Goal: Entertainment & Leisure: Consume media (video, audio)

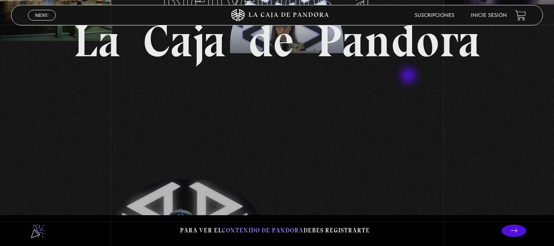
scroll to position [41, 0]
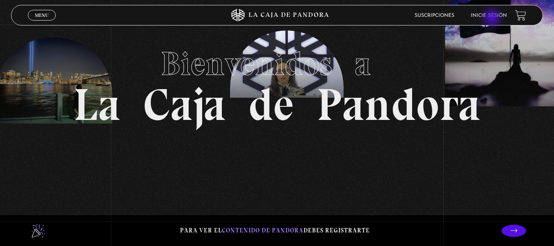
click at [493, 18] on li "Inicie sesión" at bounding box center [489, 15] width 36 height 13
click at [493, 14] on link "Inicie sesión" at bounding box center [489, 15] width 36 height 5
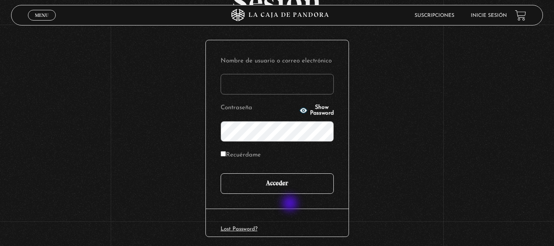
scroll to position [82, 0]
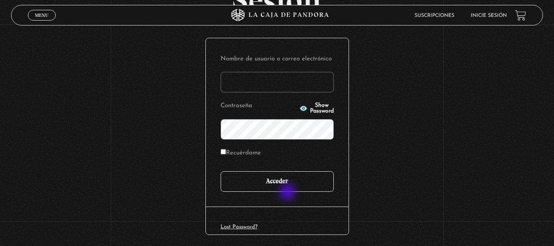
type input "Sthale"
click at [290, 191] on input "Acceder" at bounding box center [277, 181] width 113 height 20
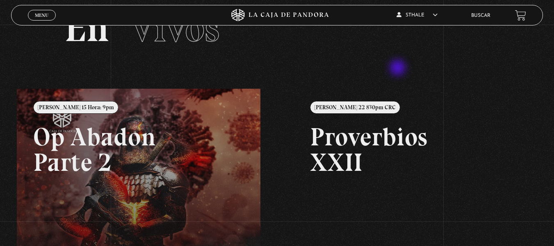
scroll to position [82, 0]
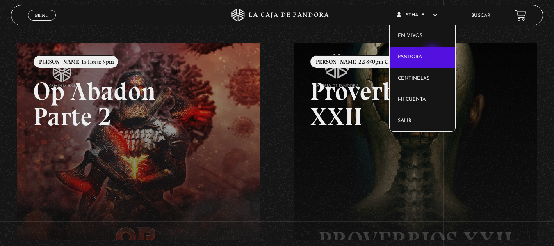
click at [433, 54] on link "Pandora" at bounding box center [422, 57] width 66 height 21
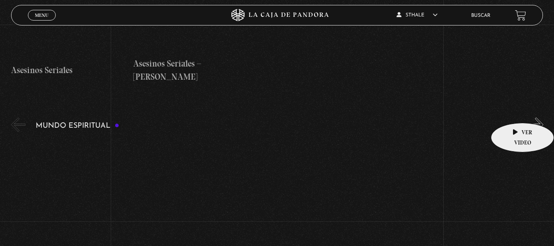
scroll to position [2788, 0]
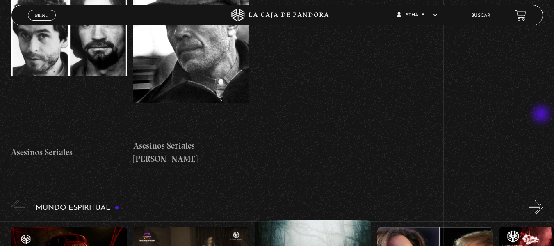
click at [542, 199] on button "»" at bounding box center [536, 206] width 14 height 14
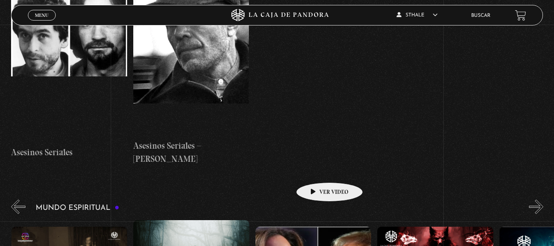
scroll to position [0, 122]
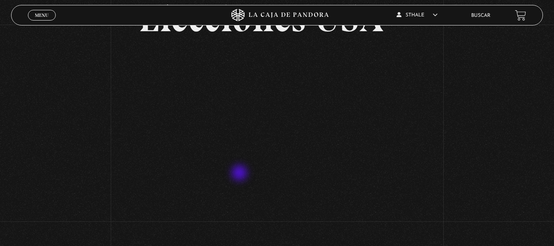
scroll to position [41, 0]
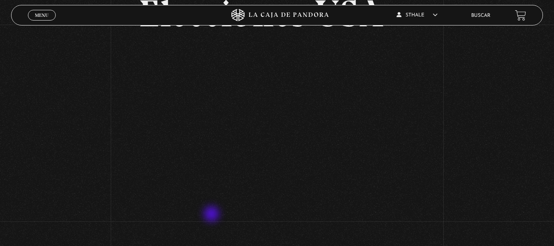
scroll to position [123, 0]
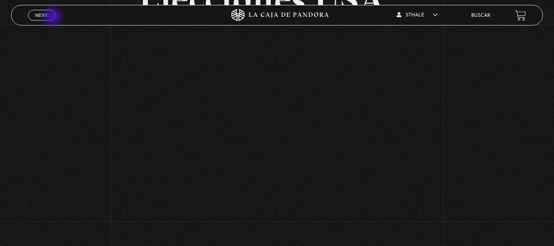
click at [54, 18] on link "Menu Cerrar" at bounding box center [42, 15] width 28 height 11
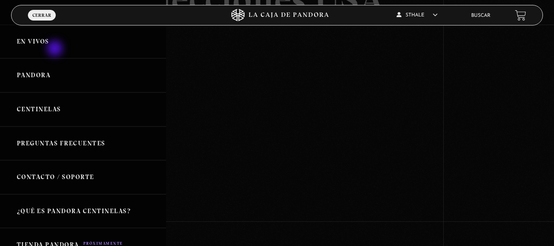
click at [56, 48] on link "En vivos" at bounding box center [83, 42] width 166 height 34
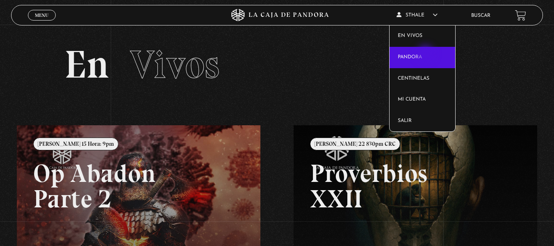
click at [426, 55] on link "Pandora" at bounding box center [422, 57] width 66 height 21
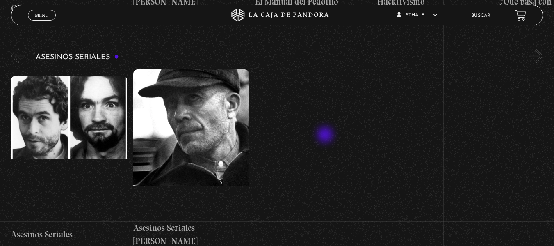
scroll to position [2911, 0]
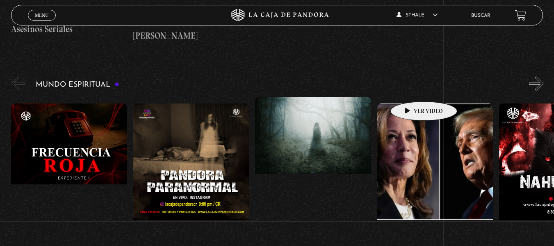
click at [415, 103] on figure at bounding box center [435, 177] width 116 height 148
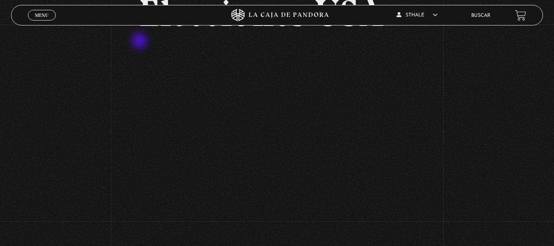
scroll to position [41, 0]
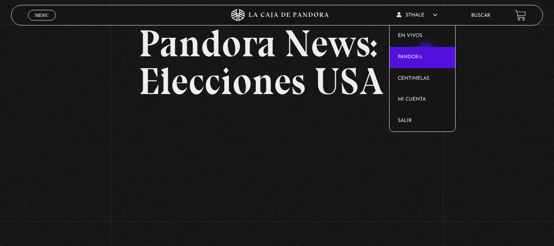
click at [427, 52] on link "Pandora" at bounding box center [422, 57] width 66 height 21
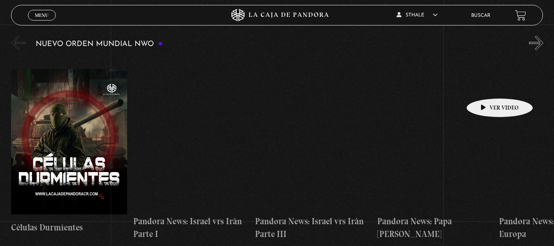
scroll to position [574, 0]
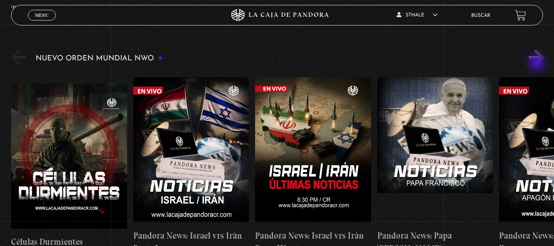
click at [537, 64] on button "»" at bounding box center [536, 57] width 14 height 14
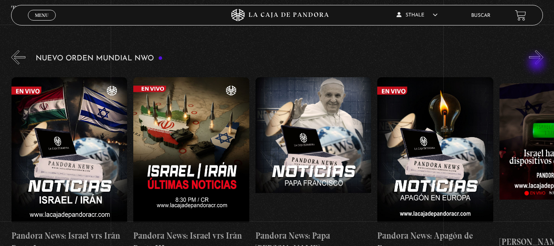
click at [537, 64] on button "»" at bounding box center [536, 57] width 14 height 14
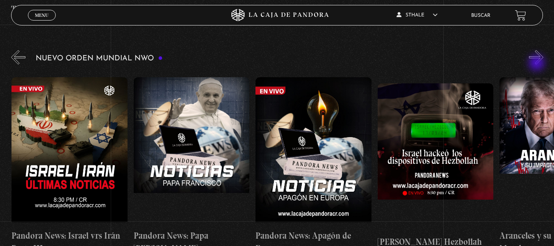
click at [537, 64] on button "»" at bounding box center [536, 57] width 14 height 14
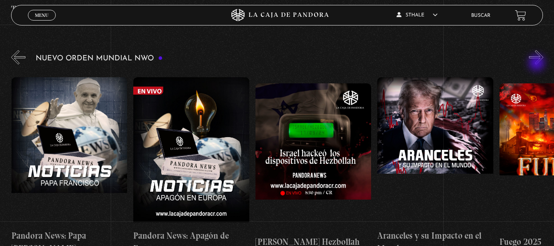
click at [537, 64] on button "»" at bounding box center [536, 57] width 14 height 14
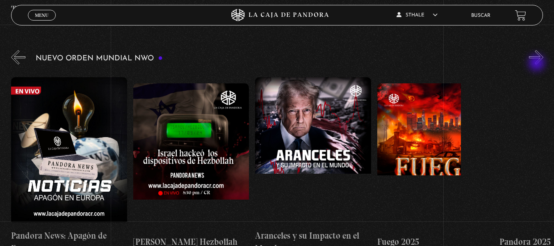
click at [537, 64] on button "»" at bounding box center [536, 57] width 14 height 14
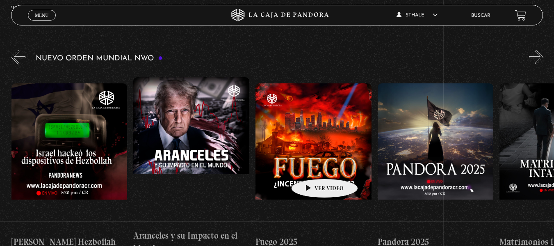
scroll to position [0, 610]
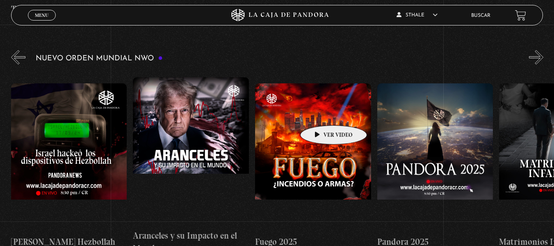
click at [321, 113] on figure at bounding box center [313, 157] width 116 height 148
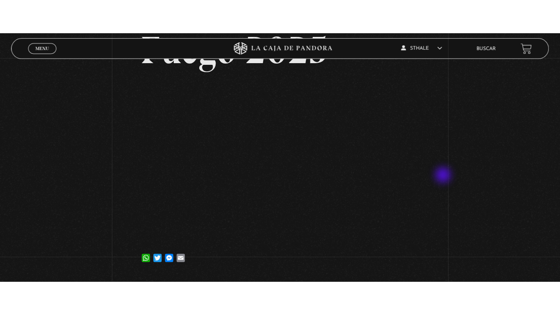
scroll to position [82, 0]
